Goal: Task Accomplishment & Management: Use online tool/utility

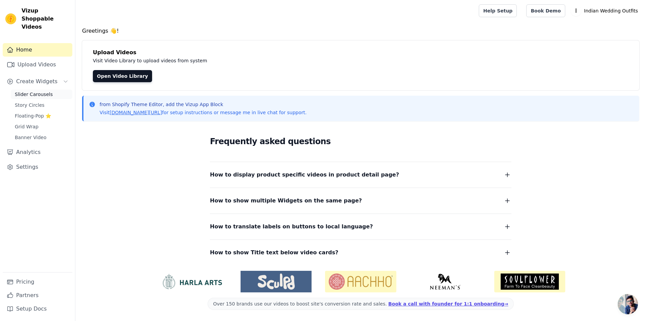
click at [38, 91] on span "Slider Carousels" at bounding box center [34, 94] width 38 height 7
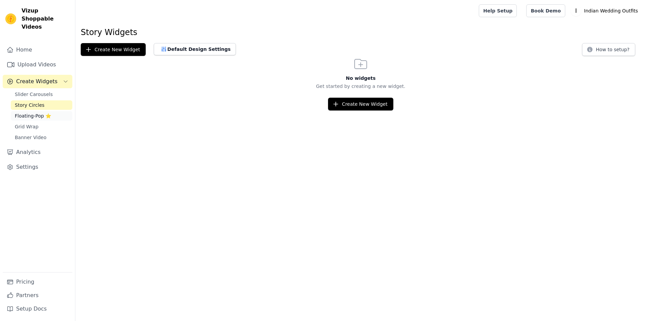
click at [36, 112] on span "Floating-Pop ⭐" at bounding box center [33, 115] width 36 height 7
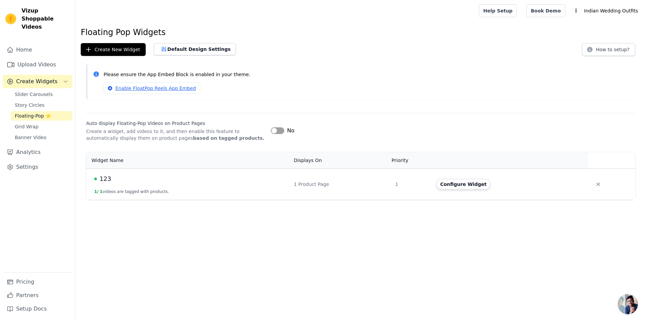
click at [151, 177] on div "123" at bounding box center [190, 178] width 192 height 9
click at [103, 179] on span "123" at bounding box center [105, 178] width 11 height 9
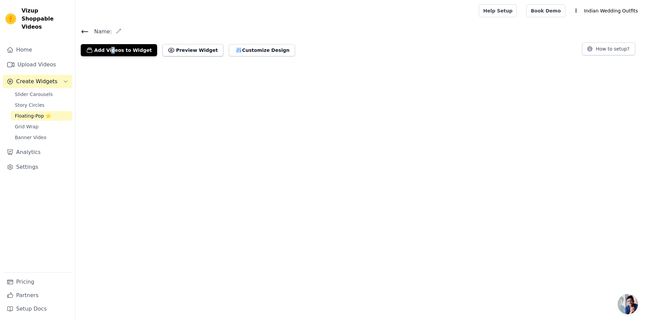
click at [103, 62] on html "Vizup Shoppable Videos Home Upload Videos Create Widgets Slider Carousels Story…" at bounding box center [323, 31] width 646 height 62
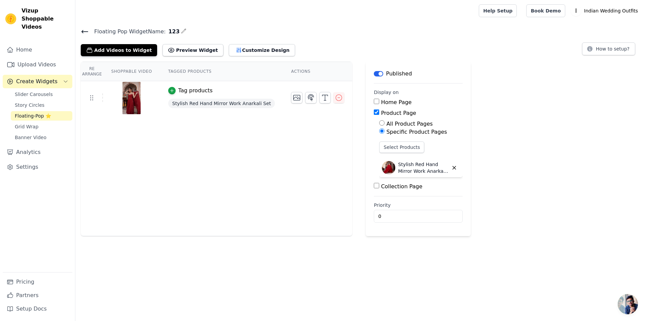
click at [197, 168] on div "Re Arrange Shoppable Video Tagged Products Actions Tag products Stylish Red Han…" at bounding box center [217, 149] width 272 height 174
click at [127, 54] on button "Add Videos to Widget" at bounding box center [119, 50] width 76 height 12
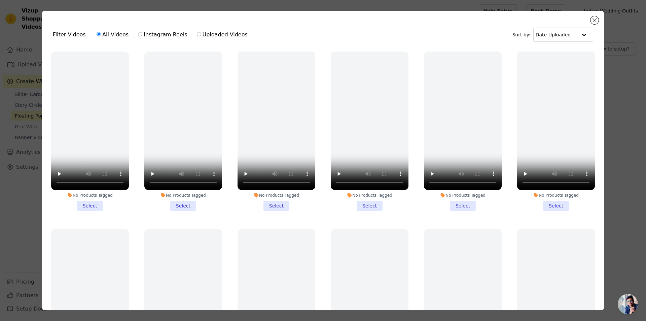
click at [197, 37] on label "Uploaded Videos" at bounding box center [223, 34] width 52 height 9
click at [197, 36] on input "Uploaded Videos" at bounding box center [199, 34] width 4 height 4
radio input "true"
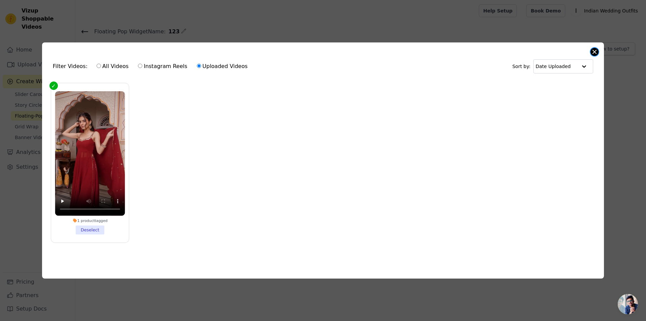
click at [592, 50] on button "Close modal" at bounding box center [595, 52] width 8 height 8
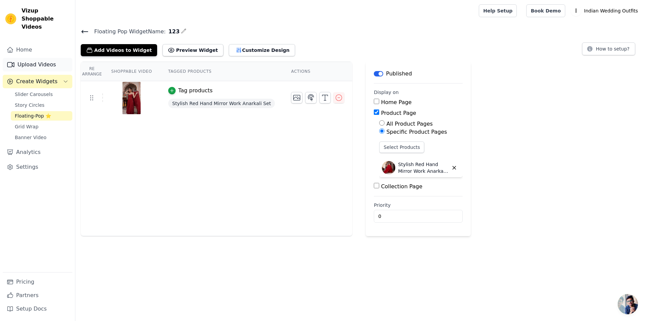
click at [33, 58] on link "Upload Videos" at bounding box center [38, 64] width 70 height 13
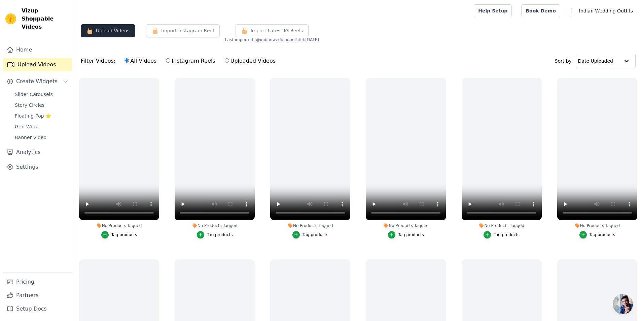
click at [114, 31] on button "Upload Videos" at bounding box center [108, 30] width 55 height 13
click at [264, 57] on div "All Videos Instagram Reels Uploaded Videos" at bounding box center [200, 60] width 159 height 15
click at [166, 60] on label "Instagram Reels" at bounding box center [191, 61] width 50 height 9
click at [166, 60] on input "Instagram Reels" at bounding box center [168, 60] width 4 height 4
radio input "true"
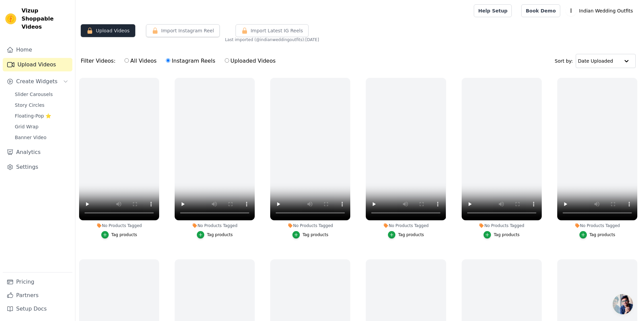
click at [118, 34] on button "Upload Videos" at bounding box center [108, 30] width 55 height 13
click at [114, 32] on button "Upload Videos" at bounding box center [108, 30] width 55 height 13
click at [30, 281] on link "Pricing" at bounding box center [38, 281] width 70 height 13
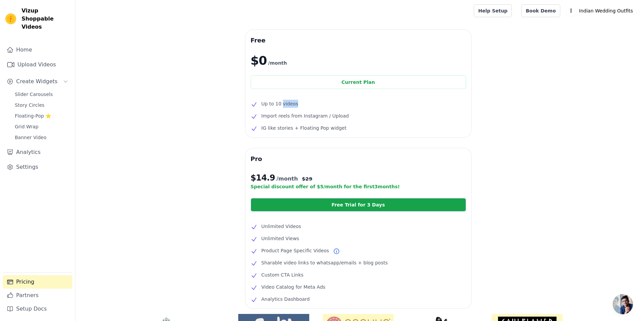
drag, startPoint x: 287, startPoint y: 104, endPoint x: 281, endPoint y: 104, distance: 5.7
click at [281, 104] on li "Up to 10 videos" at bounding box center [358, 104] width 215 height 8
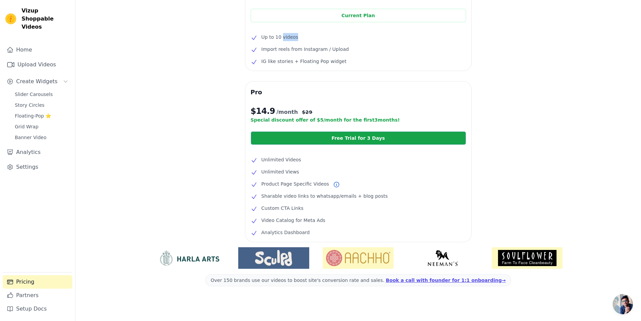
scroll to position [67, 0]
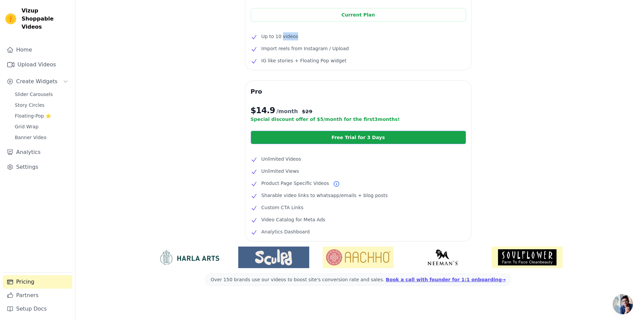
click at [375, 135] on link "Free Trial for 3 Days" at bounding box center [358, 137] width 215 height 13
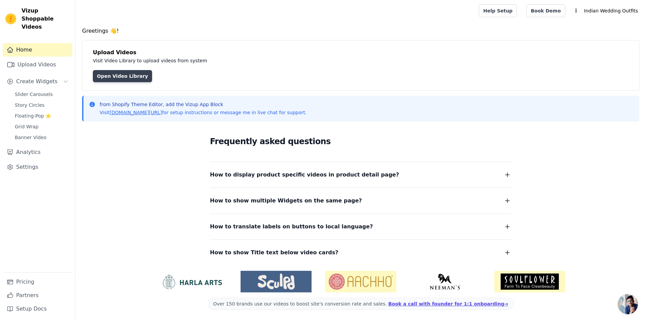
click at [122, 80] on link "Open Video Library" at bounding box center [122, 76] width 59 height 12
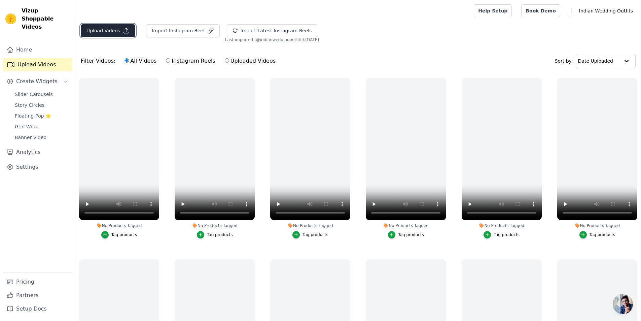
click at [114, 35] on button "Upload Videos" at bounding box center [108, 30] width 55 height 13
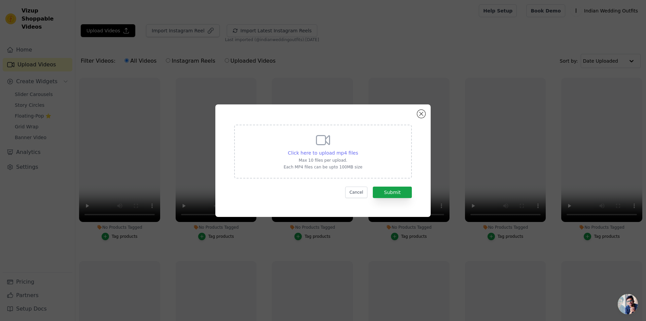
click at [342, 155] on span "Click here to upload mp4 files" at bounding box center [323, 152] width 70 height 5
click at [358, 149] on input "Click here to upload mp4 files Max 10 files per upload. Each MP4 files can be u…" at bounding box center [358, 149] width 0 height 0
type input "C:\fakepath\IMG_0407.MP4"
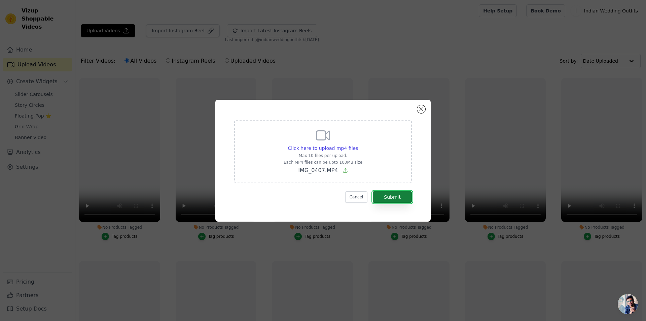
click at [400, 198] on button "Submit" at bounding box center [392, 196] width 39 height 11
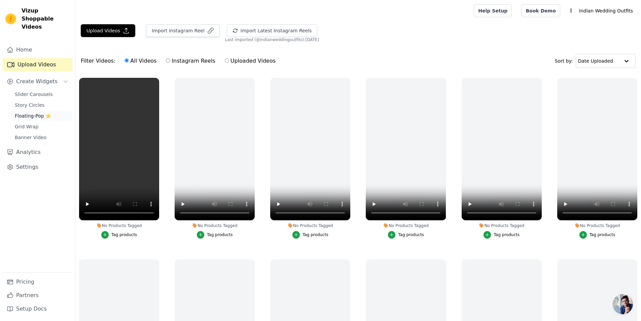
click at [41, 112] on span "Floating-Pop ⭐" at bounding box center [33, 115] width 36 height 7
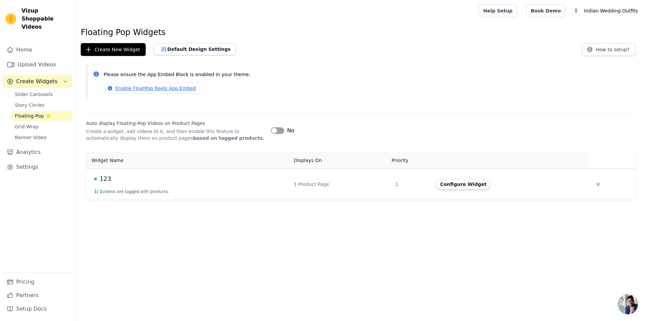
click at [102, 180] on span "123" at bounding box center [105, 178] width 11 height 9
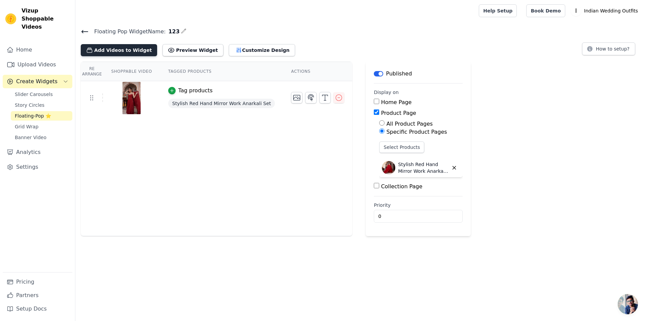
click at [109, 49] on button "Add Videos to Widget" at bounding box center [119, 50] width 76 height 12
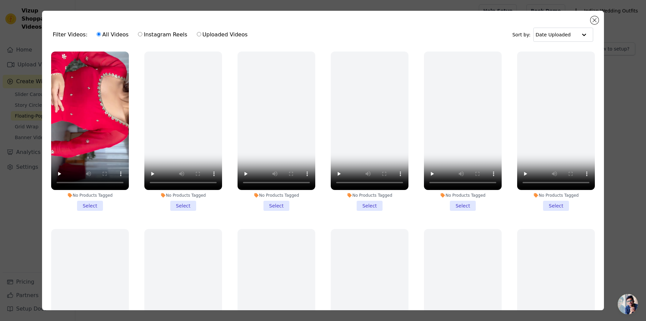
click at [86, 207] on li "No Products Tagged Select" at bounding box center [90, 131] width 78 height 159
click at [0, 0] on input "No Products Tagged Select" at bounding box center [0, 0] width 0 height 0
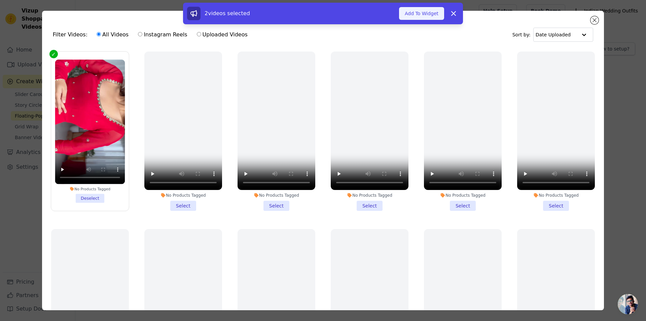
click at [429, 13] on button "Add To Widget" at bounding box center [421, 13] width 45 height 13
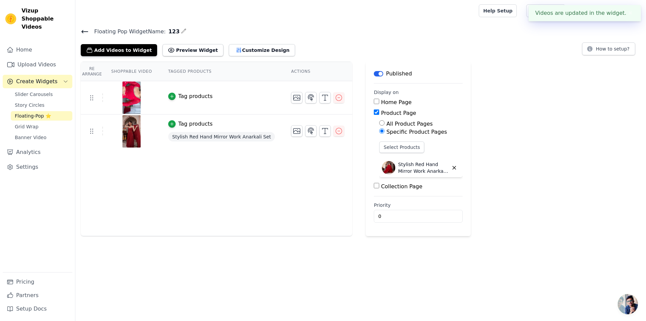
click at [187, 95] on div "Tag products" at bounding box center [195, 96] width 34 height 8
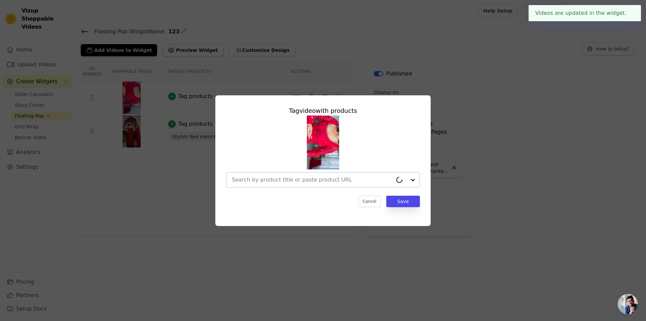
click at [284, 187] on div at bounding box center [312, 179] width 161 height 15
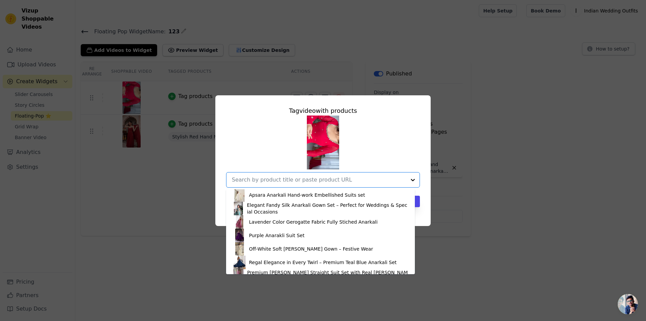
scroll to position [236, 0]
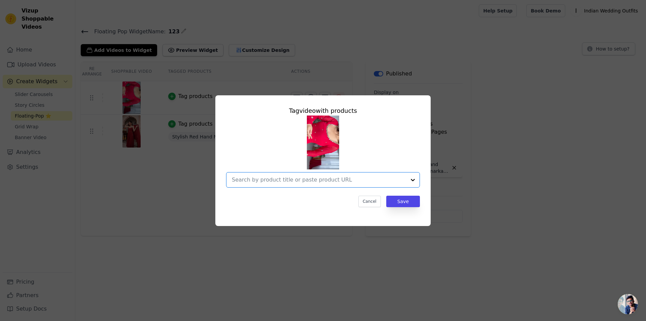
click at [241, 181] on input "text" at bounding box center [319, 180] width 174 height 8
paste input "Elegant Red Anarkali Suit with Dupatta – Designer Indian Ethnic Wear for Weddin…"
type input "Elegant Red Anarkali Suit with Dupatta – Designer Indian Ethnic Wear for Weddin…"
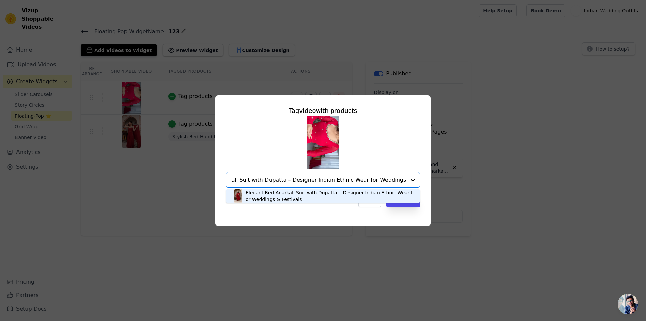
click at [335, 195] on div "Elegant Red Anarkali Suit with Dupatta – Designer Indian Ethnic Wear for Weddin…" at bounding box center [330, 195] width 168 height 13
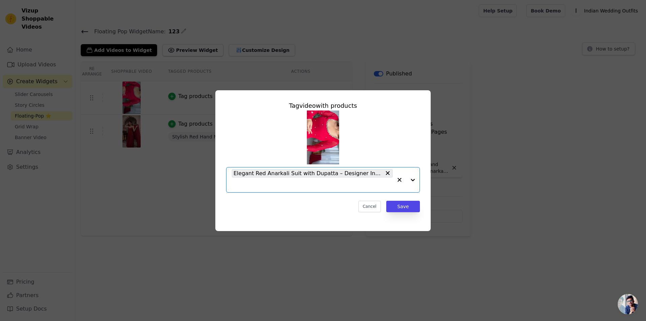
scroll to position [0, 0]
click at [402, 207] on button "Save" at bounding box center [404, 206] width 34 height 11
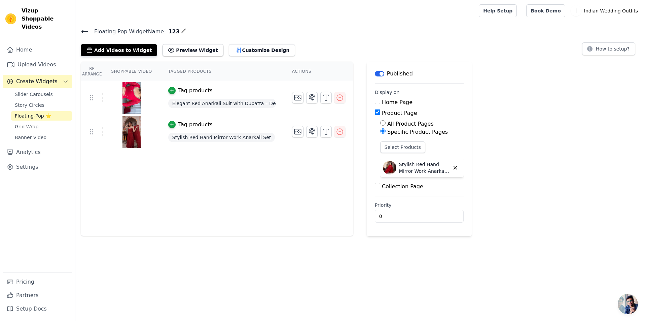
click at [215, 107] on span "Elegant Red Anarkali Suit with Dupatta – Designer Indian Ethnic Wear for Weddin…" at bounding box center [222, 103] width 108 height 9
click at [217, 90] on div "Tag products" at bounding box center [222, 91] width 108 height 8
click at [135, 93] on img at bounding box center [131, 98] width 19 height 32
click at [402, 164] on p "Stylish Red Hand Mirror Work Anarkali Set" at bounding box center [424, 167] width 51 height 13
click at [381, 123] on input "All Product Pages" at bounding box center [382, 122] width 5 height 5
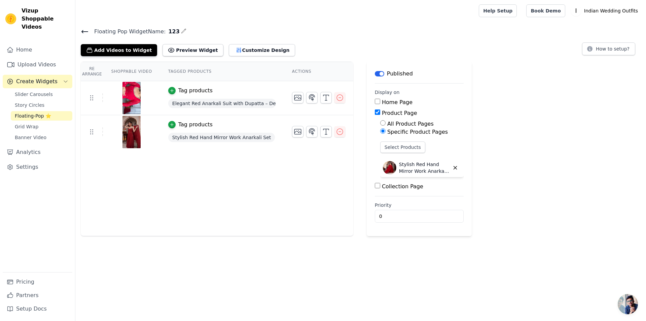
radio input "true"
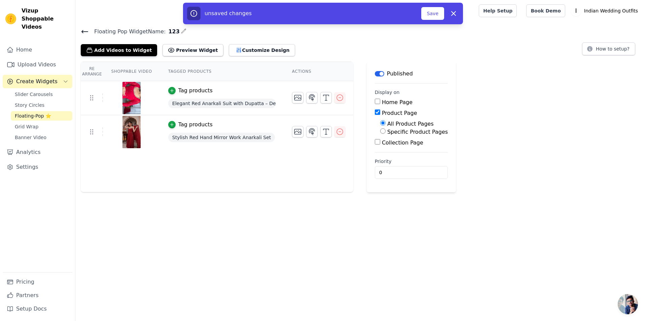
click at [380, 129] on input "Specific Product Pages" at bounding box center [382, 130] width 5 height 5
radio input "true"
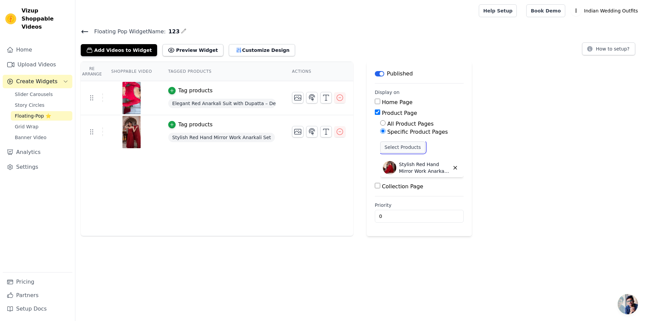
click at [397, 149] on button "Select Products" at bounding box center [402, 146] width 45 height 11
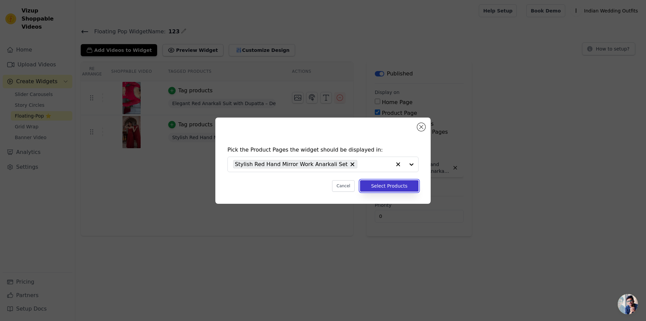
click at [388, 187] on button "Select Products" at bounding box center [389, 185] width 59 height 11
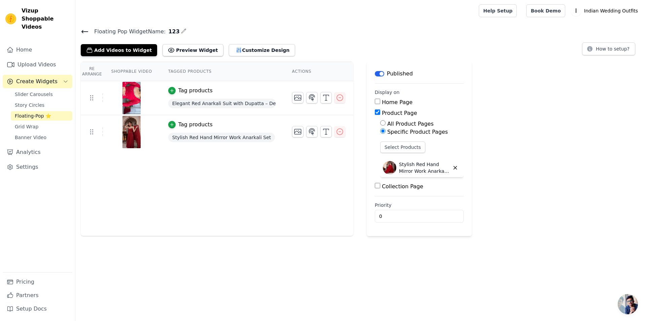
click at [483, 186] on div "Re Arrange Shoppable Video Tagged Products Actions Tag products Elegant Red Ana…" at bounding box center [360, 149] width 571 height 174
click at [414, 212] on input "0" at bounding box center [419, 216] width 89 height 13
click at [487, 198] on div "Re Arrange Shoppable Video Tagged Products Actions Tag products Elegant Red Ana…" at bounding box center [360, 149] width 571 height 174
click at [191, 91] on div "Tag products" at bounding box center [195, 91] width 34 height 8
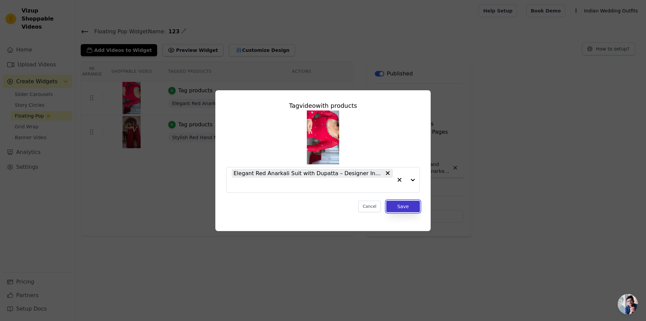
click at [403, 203] on button "Save" at bounding box center [404, 206] width 34 height 11
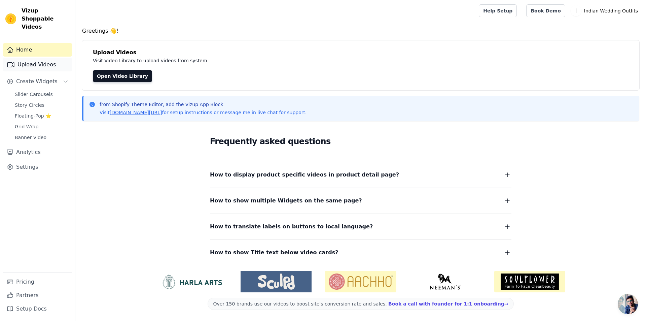
click at [44, 58] on link "Upload Videos" at bounding box center [38, 64] width 70 height 13
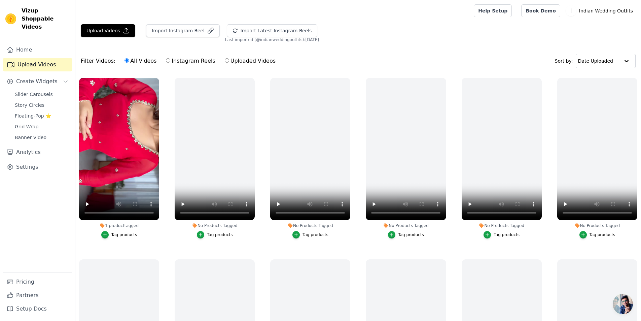
click at [121, 234] on div "Tag products" at bounding box center [124, 234] width 26 height 5
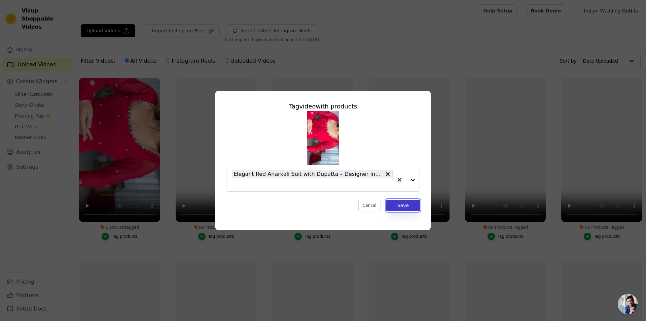
click at [415, 208] on button "Save" at bounding box center [404, 205] width 34 height 11
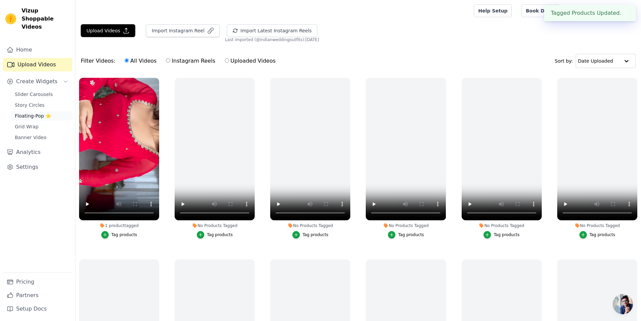
click at [22, 112] on span "Floating-Pop ⭐" at bounding box center [33, 115] width 36 height 7
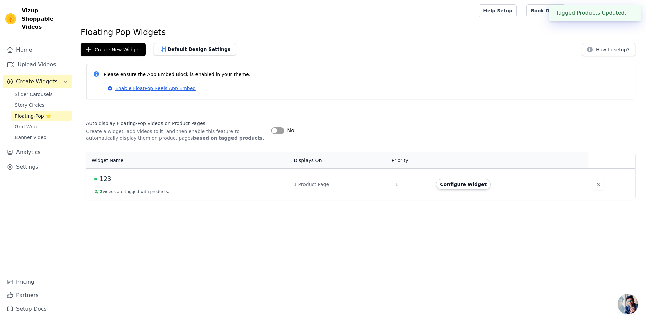
click at [122, 185] on td "123 2 / 2 videos are tagged with products." at bounding box center [188, 183] width 204 height 31
click at [101, 177] on span "123" at bounding box center [105, 178] width 11 height 9
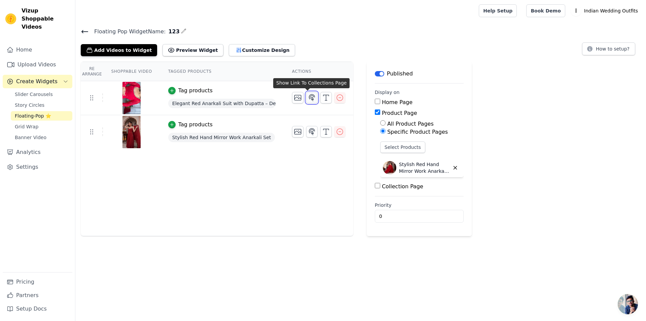
click at [308, 96] on icon "button" at bounding box center [312, 98] width 8 height 8
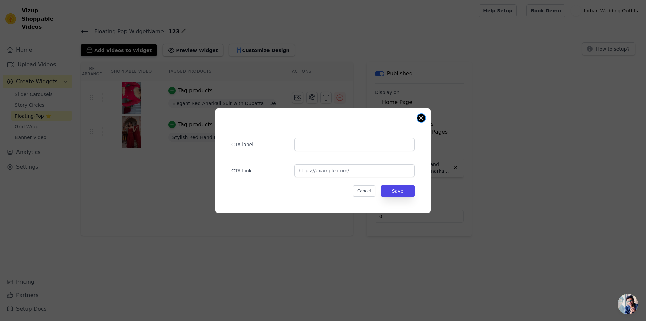
click at [418, 117] on div "CTA label CTA Link Cancel Save" at bounding box center [322, 160] width 215 height 104
click at [425, 117] on div "CTA label CTA Link Cancel Save" at bounding box center [322, 160] width 215 height 104
click at [422, 117] on button "Close modal" at bounding box center [422, 118] width 8 height 8
